Goal: Check status: Check status

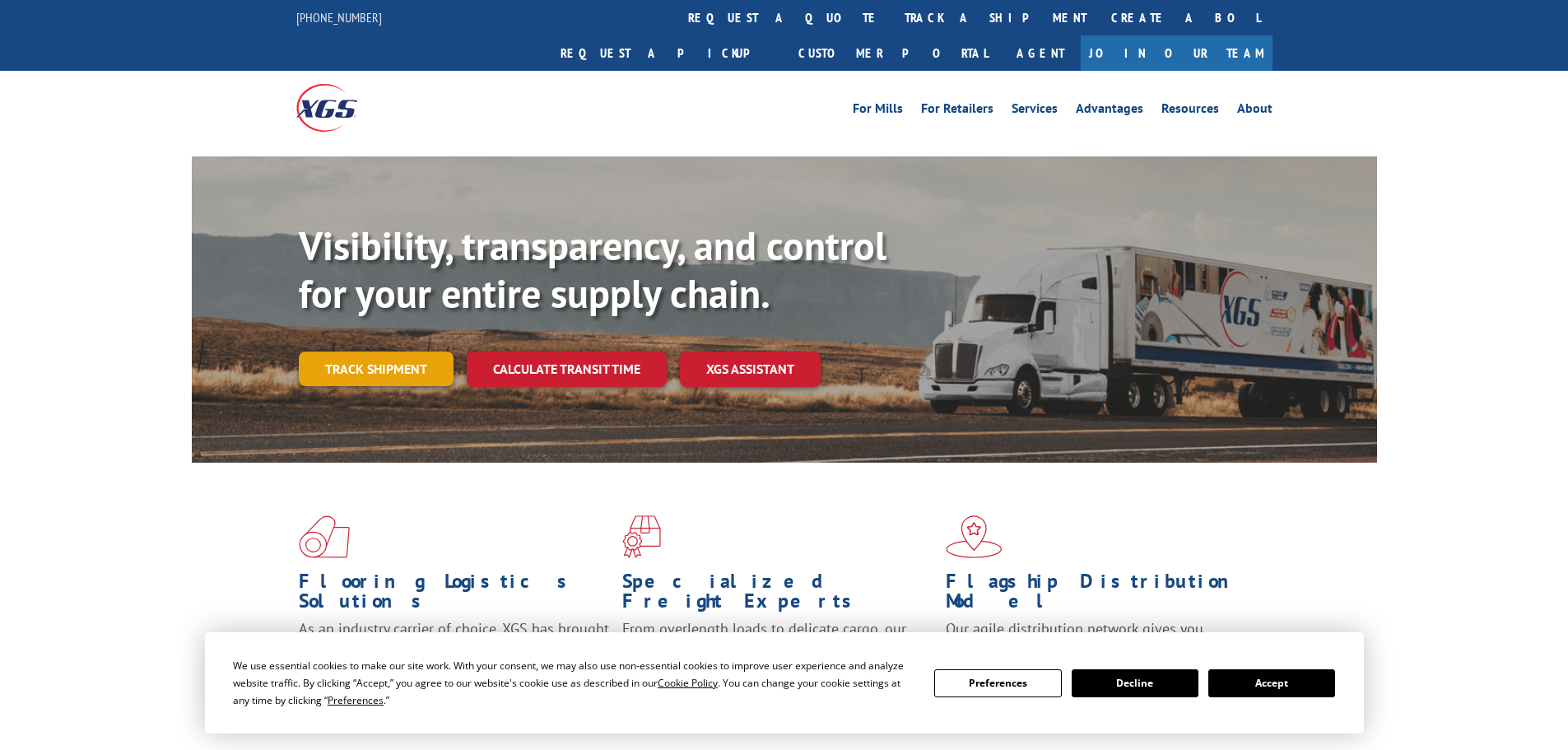
click at [387, 352] on link "Track shipment" at bounding box center [375, 369] width 154 height 35
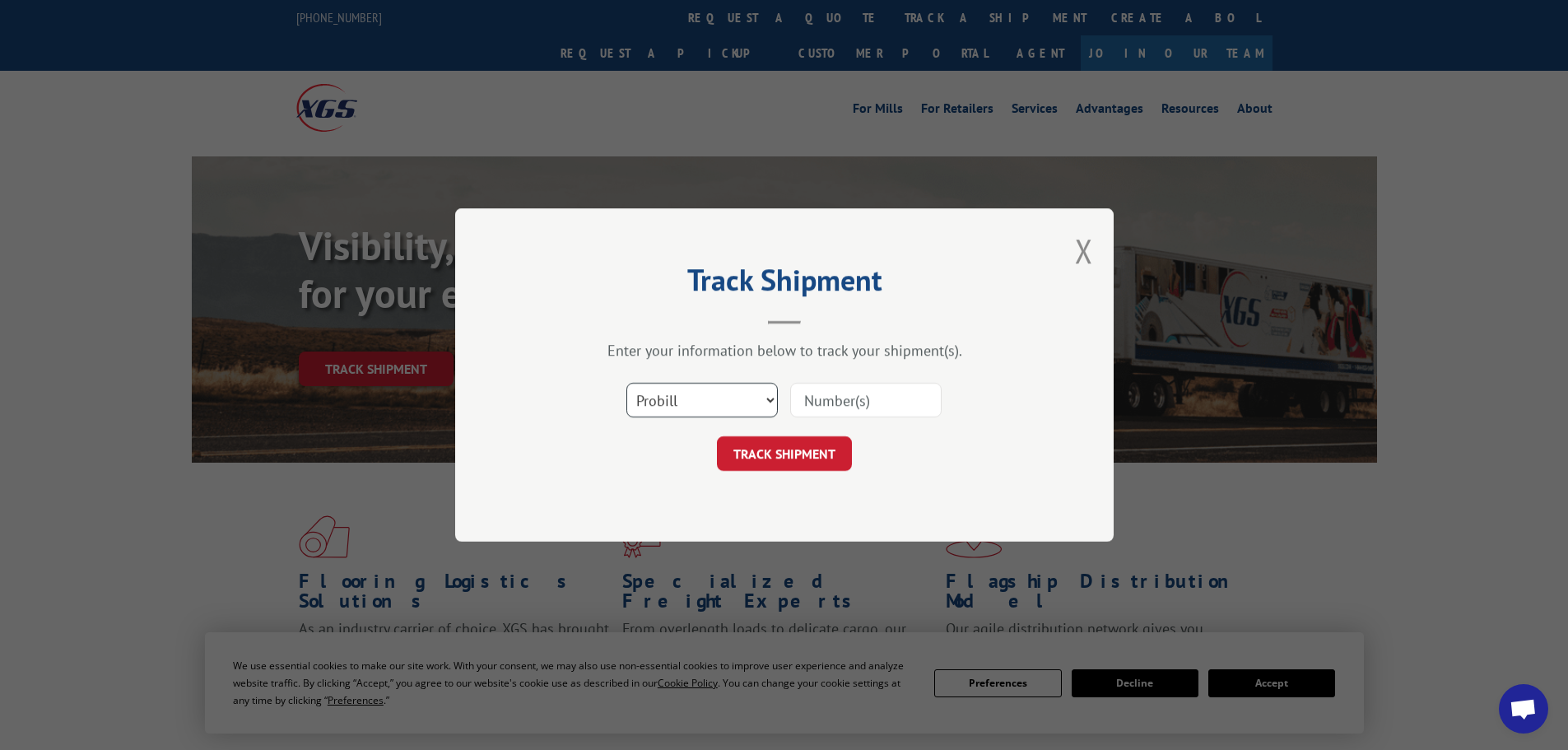
click at [686, 392] on select "Select category... Probill BOL PO" at bounding box center [702, 400] width 152 height 35
select select "bol"
click at [626, 383] on select "Select category... Probill BOL PO" at bounding box center [702, 400] width 152 height 35
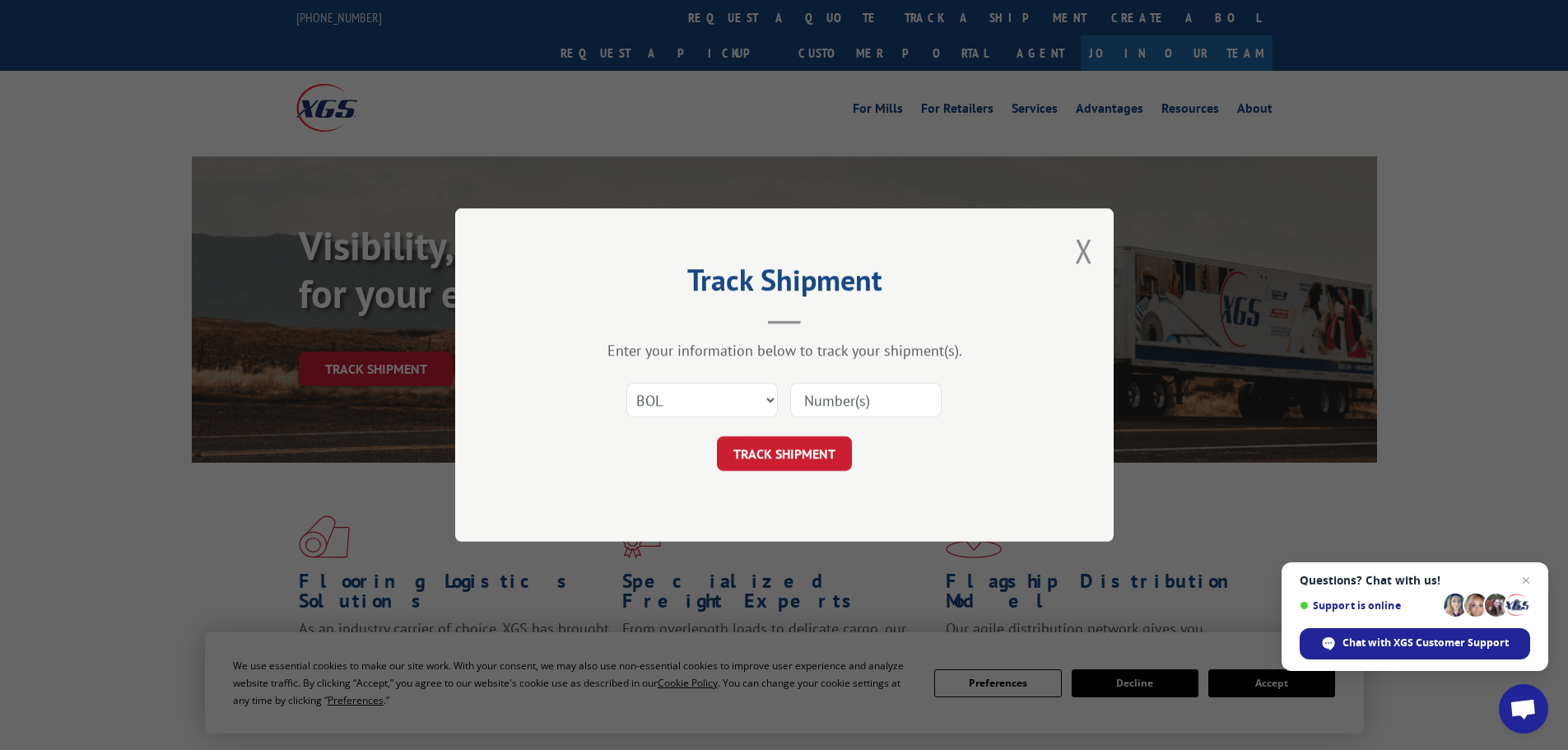
click at [829, 399] on input at bounding box center [866, 400] width 152 height 35
paste input "7019555"
type input "7019555"
click at [791, 461] on button "TRACK SHIPMENT" at bounding box center [784, 454] width 135 height 35
